Goal: Transaction & Acquisition: Purchase product/service

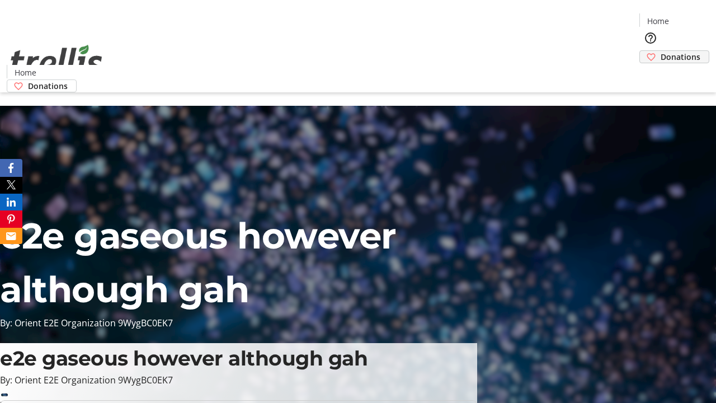
click at [661, 51] on span "Donations" at bounding box center [681, 57] width 40 height 12
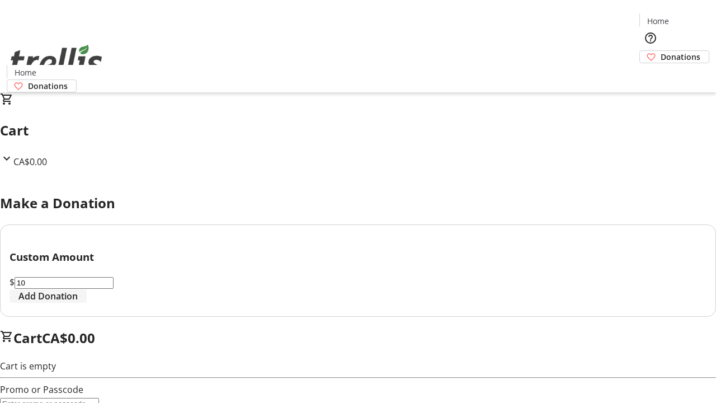
click at [78, 303] on span "Add Donation" at bounding box center [47, 295] width 59 height 13
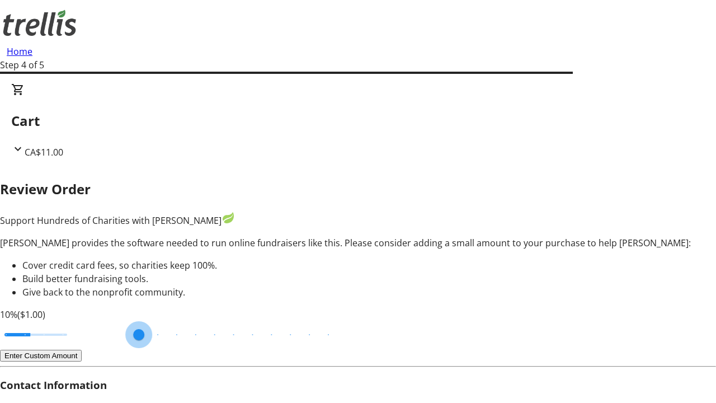
type input "3"
click at [76, 322] on input "Cover fees percentage" at bounding box center [36, 334] width 86 height 25
